Goal: Information Seeking & Learning: Learn about a topic

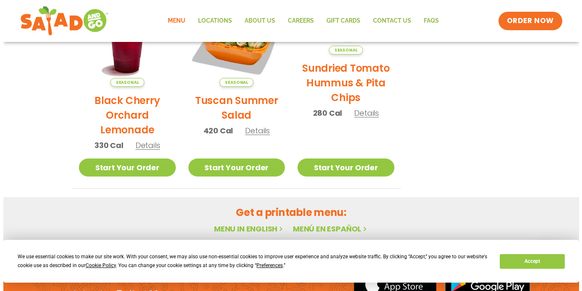
scroll to position [452, 0]
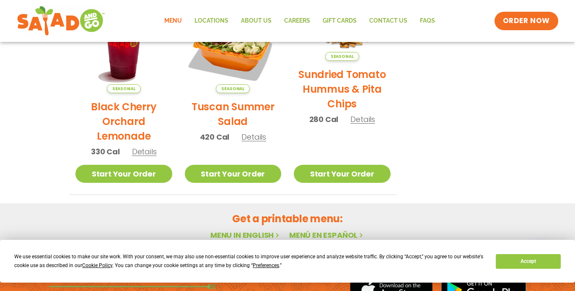
click at [255, 139] on span "Details" at bounding box center [254, 137] width 25 height 10
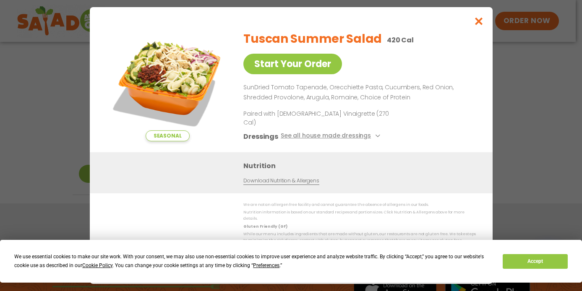
click at [480, 26] on icon "Close modal" at bounding box center [478, 21] width 10 height 9
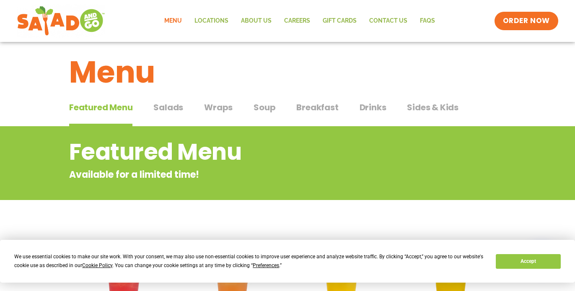
scroll to position [8, 0]
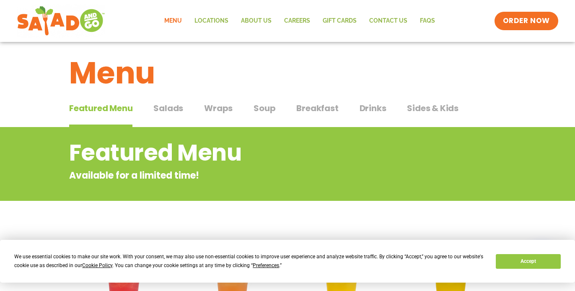
click at [168, 109] on span "Salads" at bounding box center [169, 108] width 30 height 13
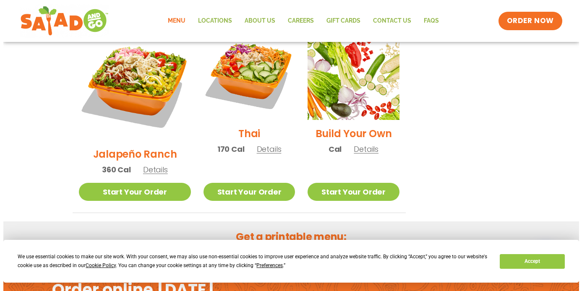
scroll to position [653, 0]
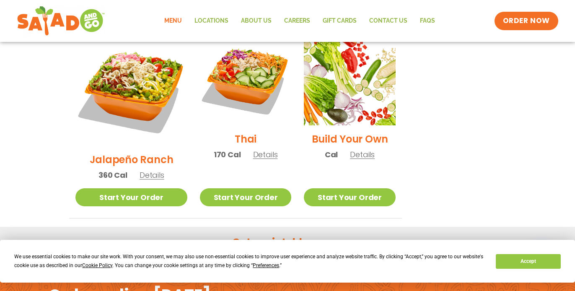
click at [253, 149] on span "Details" at bounding box center [265, 154] width 25 height 10
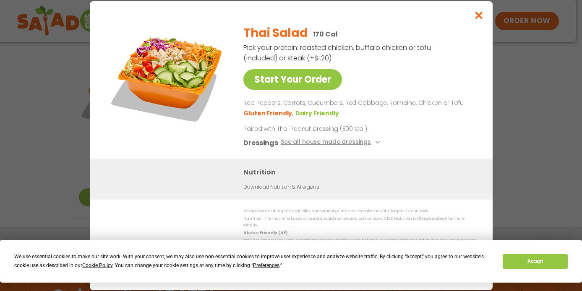
click at [477, 20] on icon "Close modal" at bounding box center [478, 15] width 10 height 9
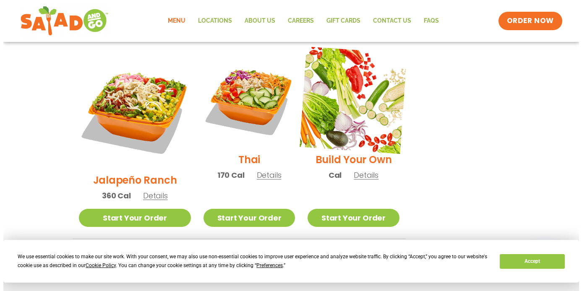
scroll to position [633, 0]
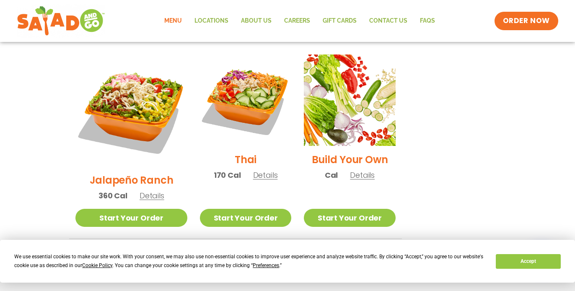
click at [358, 170] on span "Details" at bounding box center [362, 175] width 25 height 10
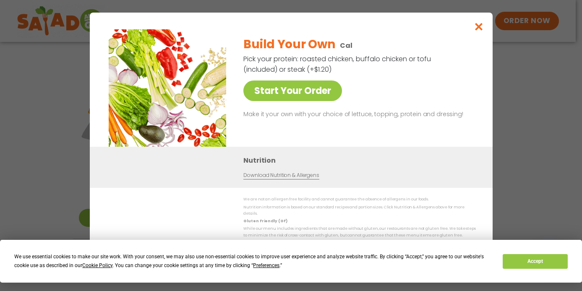
click at [479, 31] on icon "Close modal" at bounding box center [478, 26] width 10 height 9
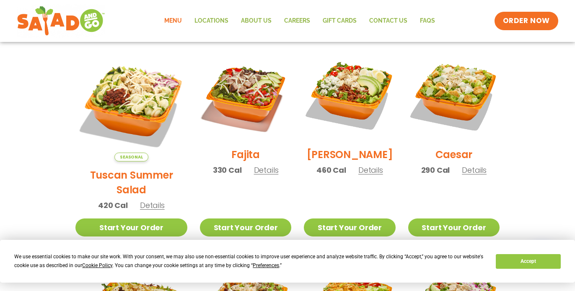
scroll to position [229, 0]
click at [364, 175] on span "Details" at bounding box center [371, 170] width 25 height 10
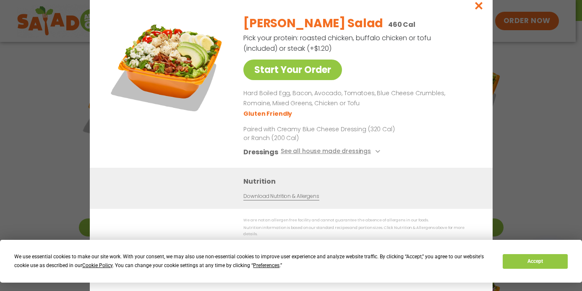
click at [479, 10] on icon "Close modal" at bounding box center [478, 5] width 10 height 9
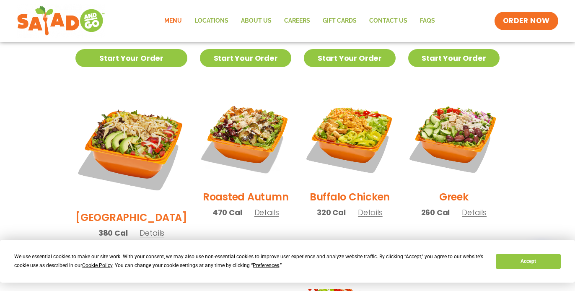
scroll to position [399, 0]
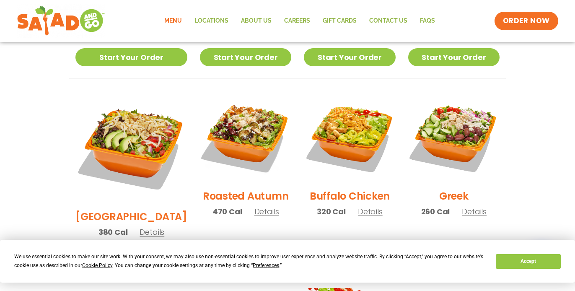
click at [146, 227] on span "Details" at bounding box center [152, 232] width 25 height 10
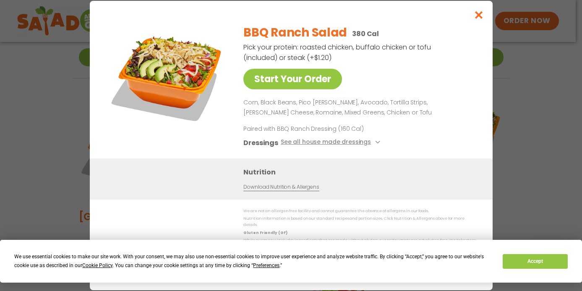
click at [478, 19] on icon "Close modal" at bounding box center [478, 14] width 10 height 9
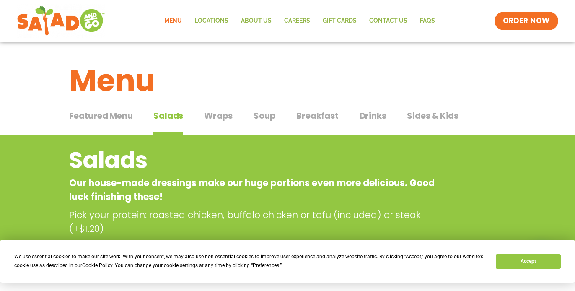
scroll to position [0, 0]
click at [221, 116] on span "Wraps" at bounding box center [218, 115] width 29 height 13
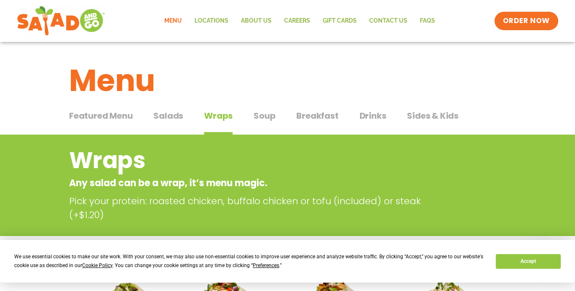
click at [266, 114] on span "Soup" at bounding box center [265, 115] width 22 height 13
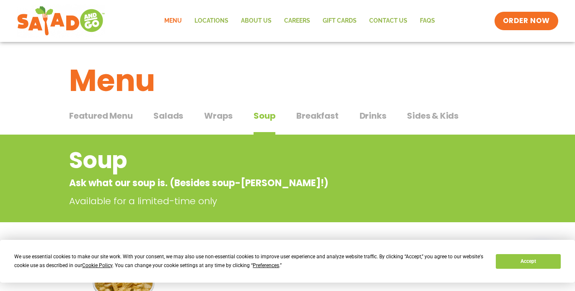
click at [318, 114] on span "Breakfast" at bounding box center [318, 115] width 42 height 13
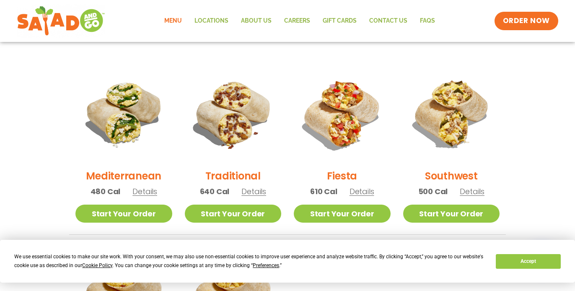
scroll to position [200, 0]
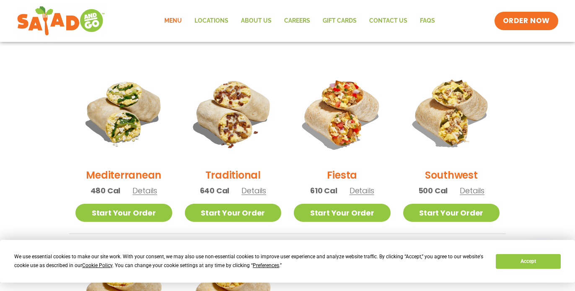
click at [257, 192] on span "Details" at bounding box center [254, 190] width 25 height 10
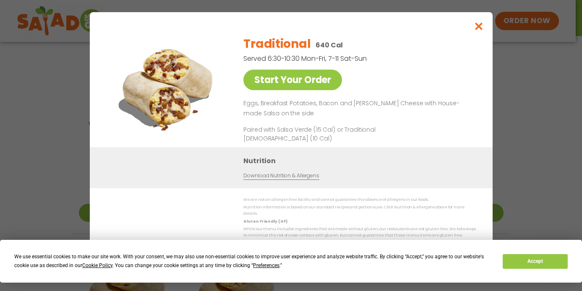
click at [479, 30] on icon "Close modal" at bounding box center [478, 26] width 10 height 9
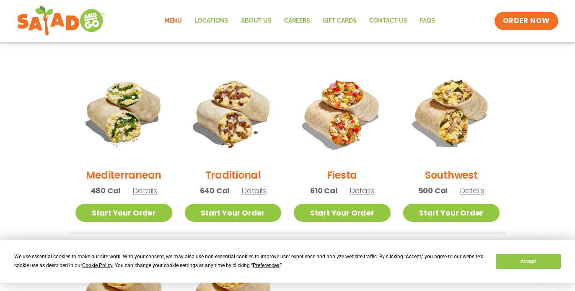
click at [364, 195] on span "Details" at bounding box center [362, 190] width 25 height 10
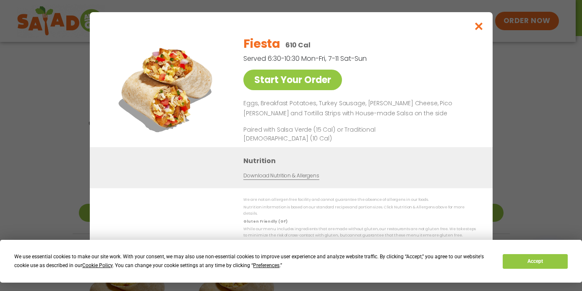
click at [481, 31] on icon "Close modal" at bounding box center [478, 26] width 10 height 9
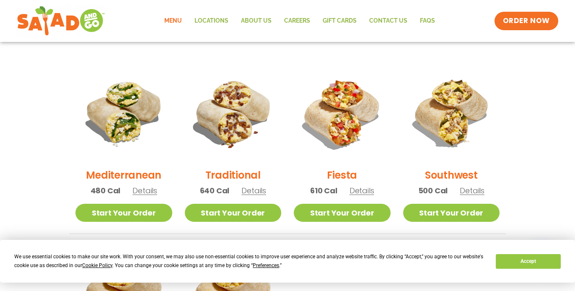
click at [477, 191] on span "Details" at bounding box center [472, 190] width 25 height 10
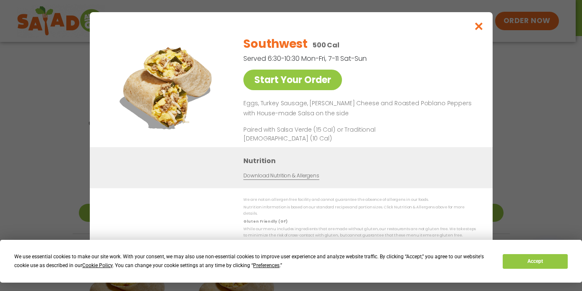
click at [479, 30] on icon "Close modal" at bounding box center [478, 26] width 10 height 9
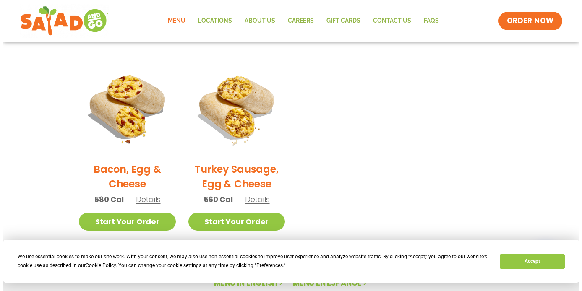
scroll to position [388, 0]
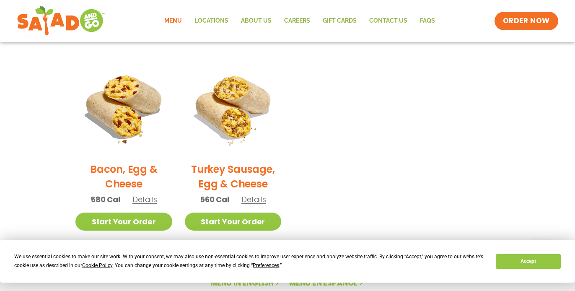
click at [146, 200] on span "Details" at bounding box center [145, 199] width 25 height 10
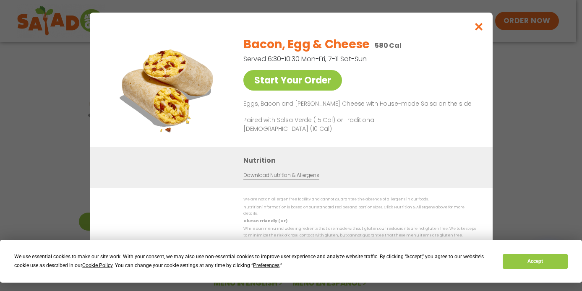
click at [479, 30] on icon "Close modal" at bounding box center [478, 26] width 10 height 9
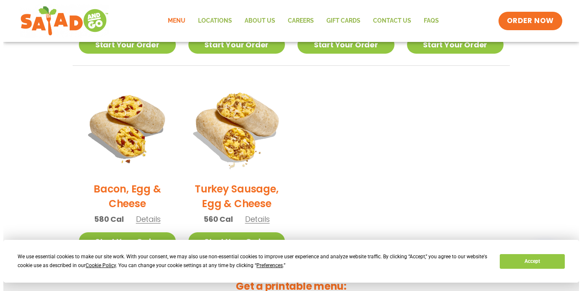
scroll to position [372, 0]
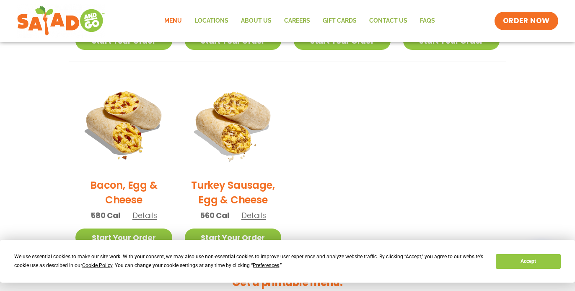
click at [260, 217] on span "Details" at bounding box center [254, 215] width 25 height 10
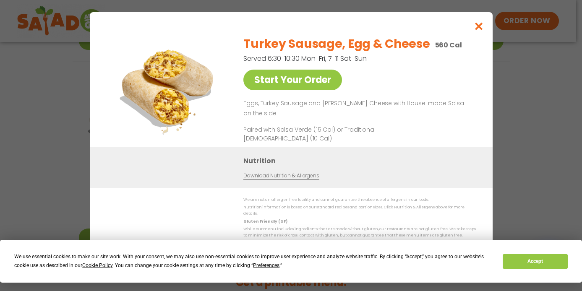
click at [479, 31] on icon "Close modal" at bounding box center [478, 26] width 10 height 9
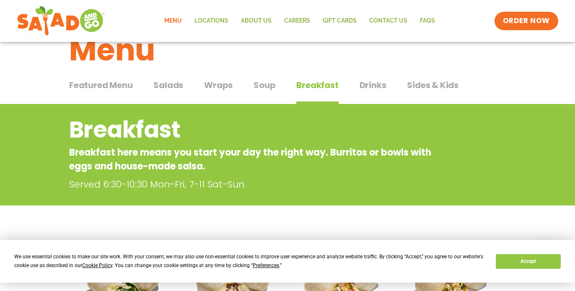
scroll to position [29, 0]
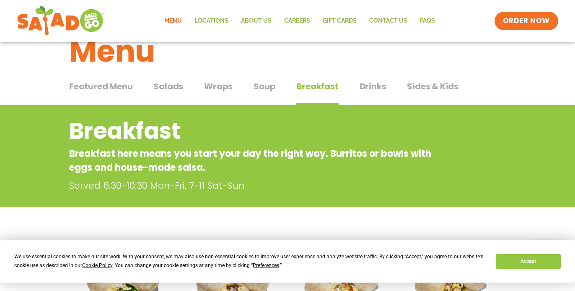
click at [371, 84] on span "Drinks" at bounding box center [373, 86] width 27 height 13
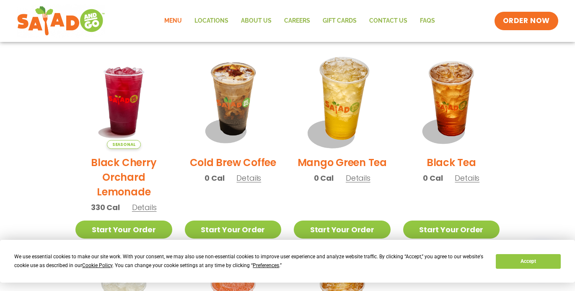
scroll to position [419, 0]
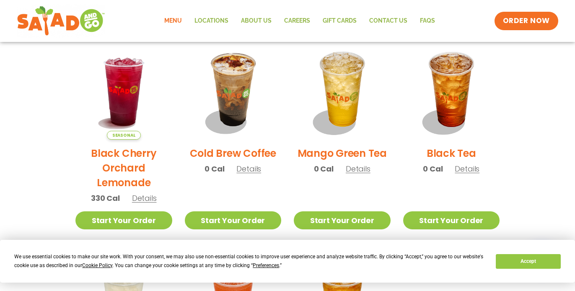
click at [256, 168] on span "Details" at bounding box center [249, 169] width 25 height 10
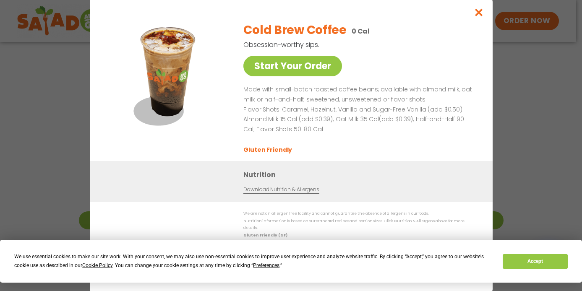
click at [479, 14] on icon "Close modal" at bounding box center [478, 12] width 10 height 9
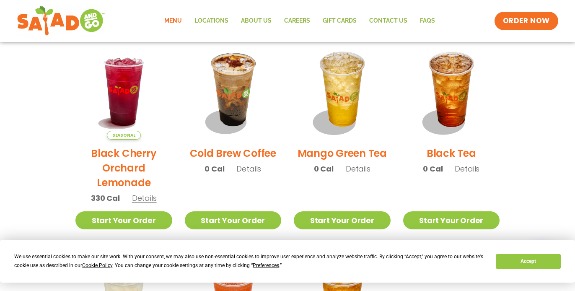
click at [467, 169] on span "Details" at bounding box center [467, 169] width 25 height 10
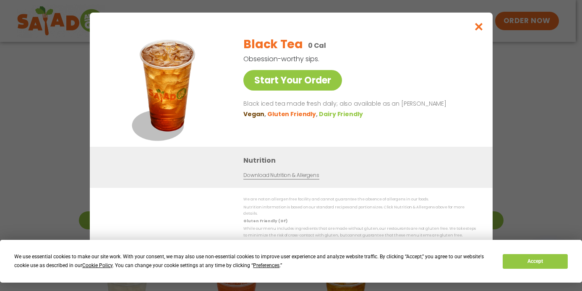
click at [479, 31] on icon "Close modal" at bounding box center [478, 26] width 10 height 9
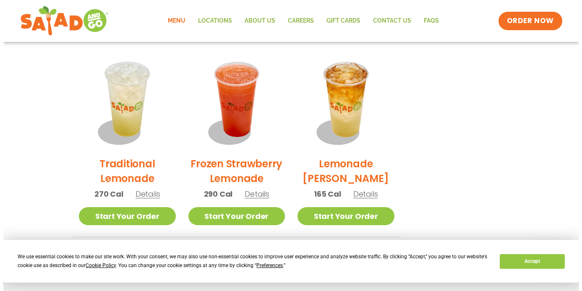
scroll to position [620, 0]
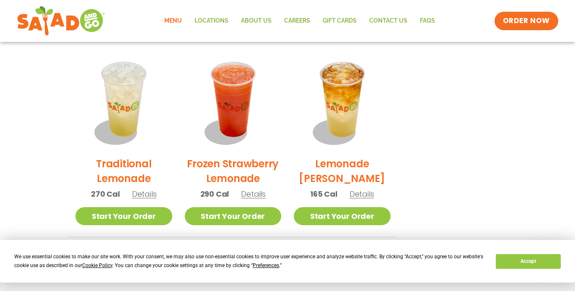
click at [363, 196] on span "Details" at bounding box center [362, 194] width 25 height 10
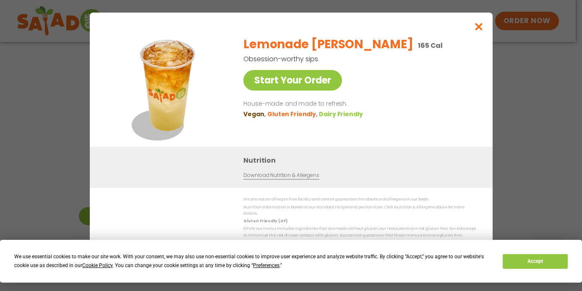
click at [479, 30] on icon "Close modal" at bounding box center [478, 26] width 10 height 9
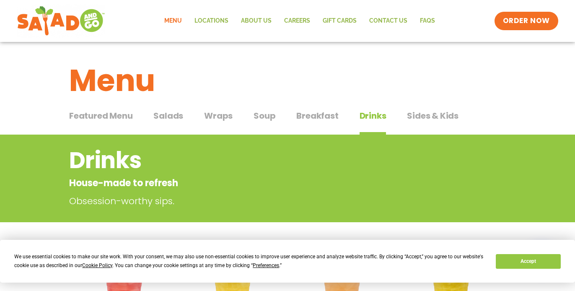
scroll to position [0, 0]
